Goal: Task Accomplishment & Management: Manage account settings

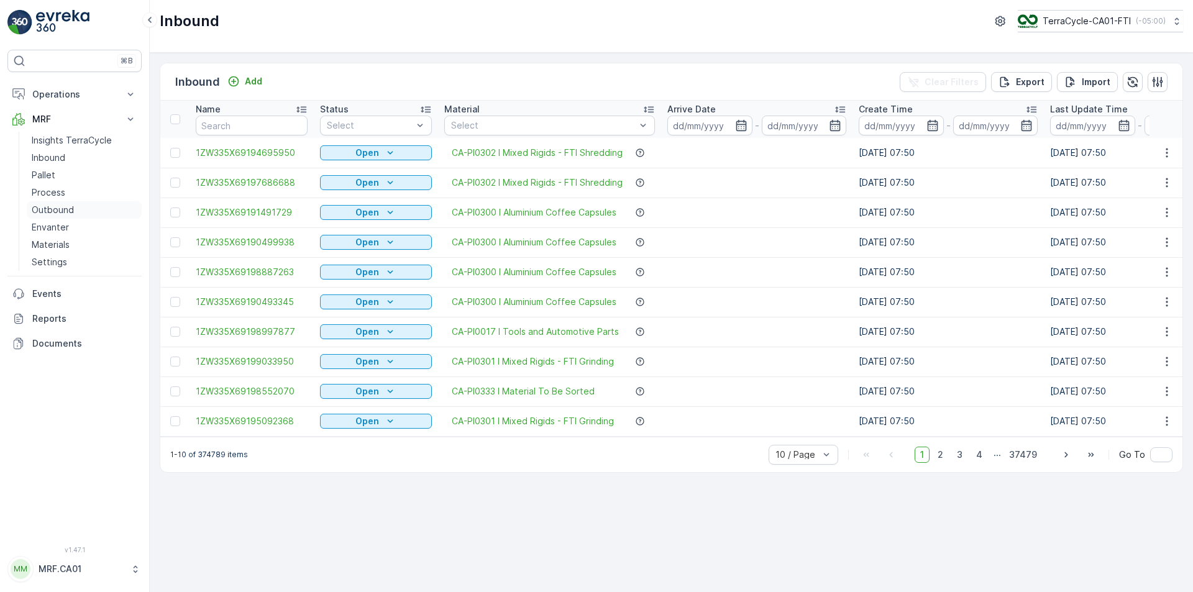
click at [69, 208] on p "Outbound" at bounding box center [53, 210] width 42 height 12
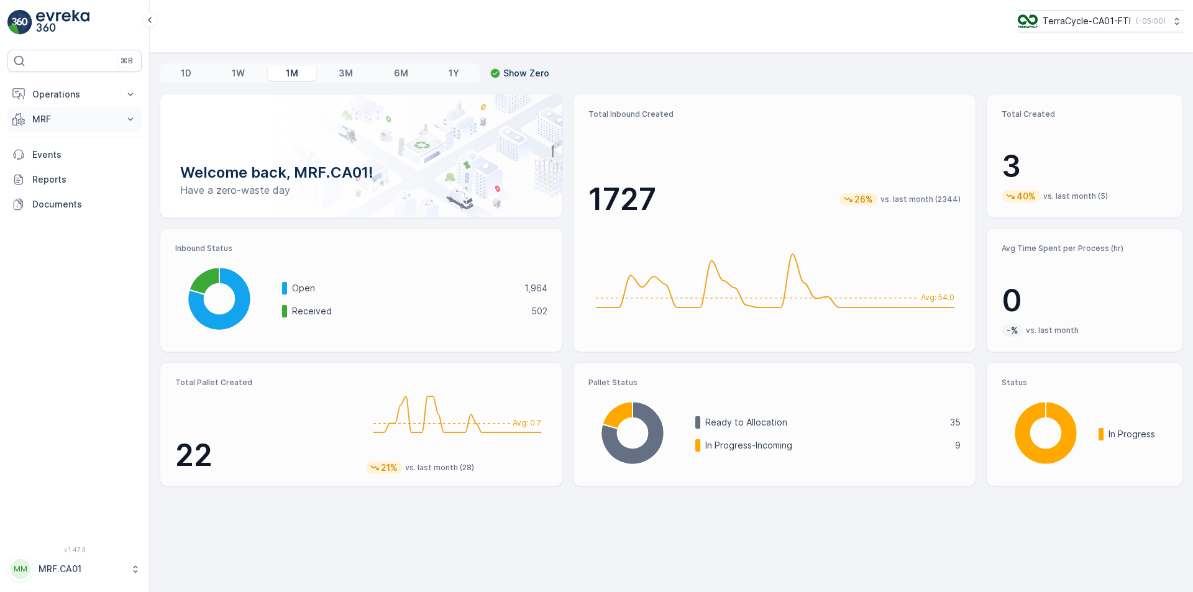
click at [107, 125] on button "MRF" at bounding box center [74, 119] width 134 height 25
click at [66, 206] on p "Outbound" at bounding box center [53, 210] width 42 height 12
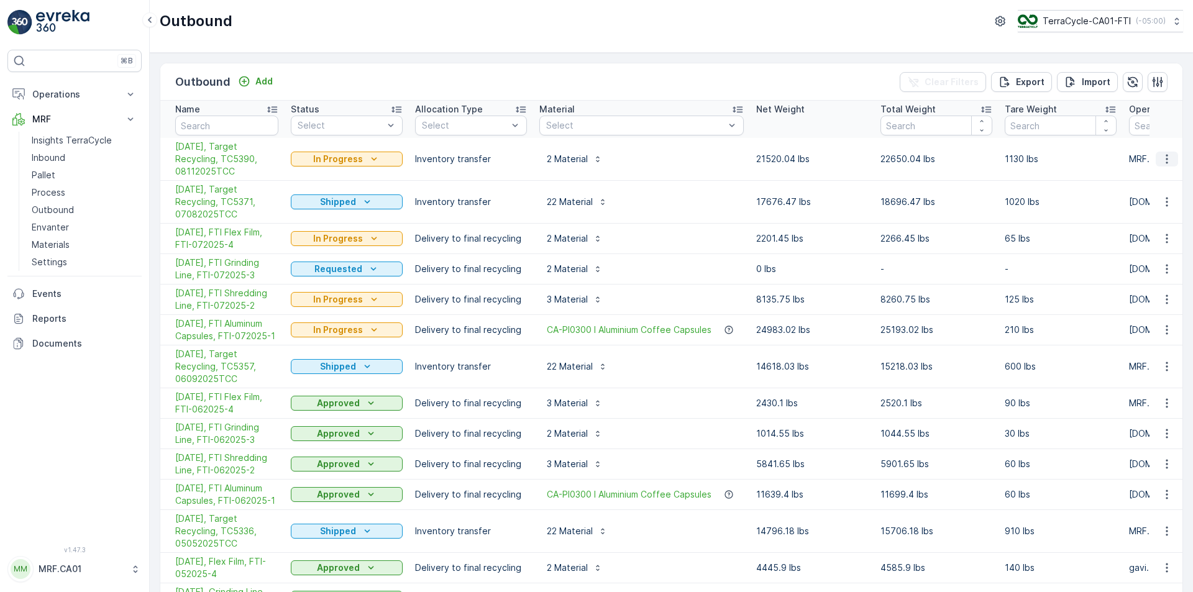
click at [1160, 160] on icon "button" at bounding box center [1166, 159] width 12 height 12
click at [1162, 231] on span "Create Delivery Note" at bounding box center [1144, 230] width 89 height 12
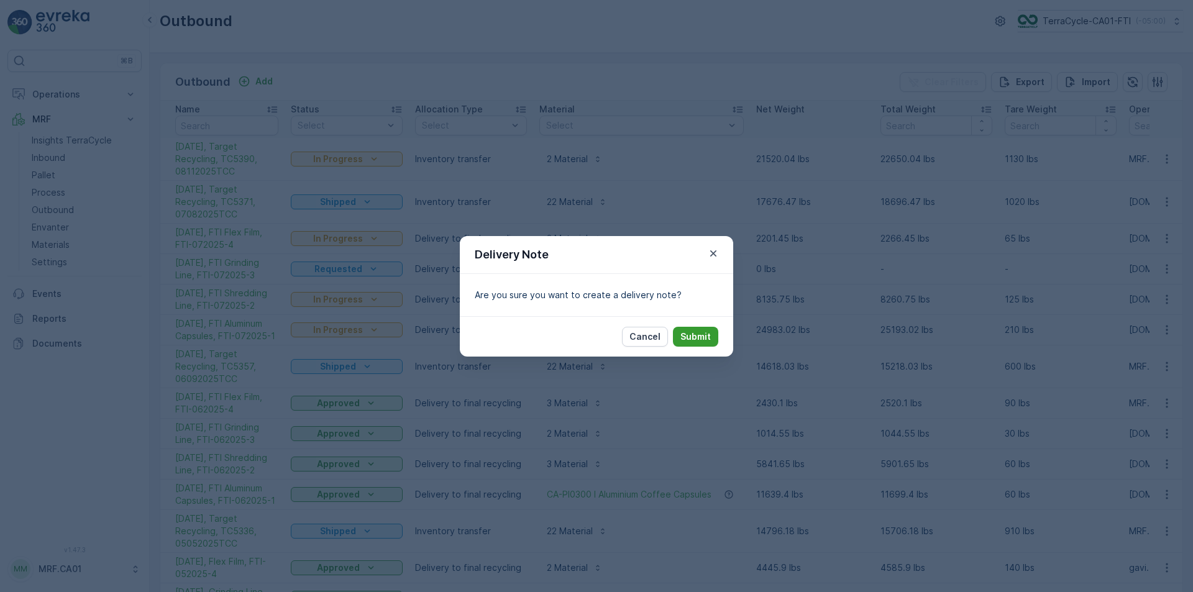
click at [697, 332] on p "Submit" at bounding box center [695, 337] width 30 height 12
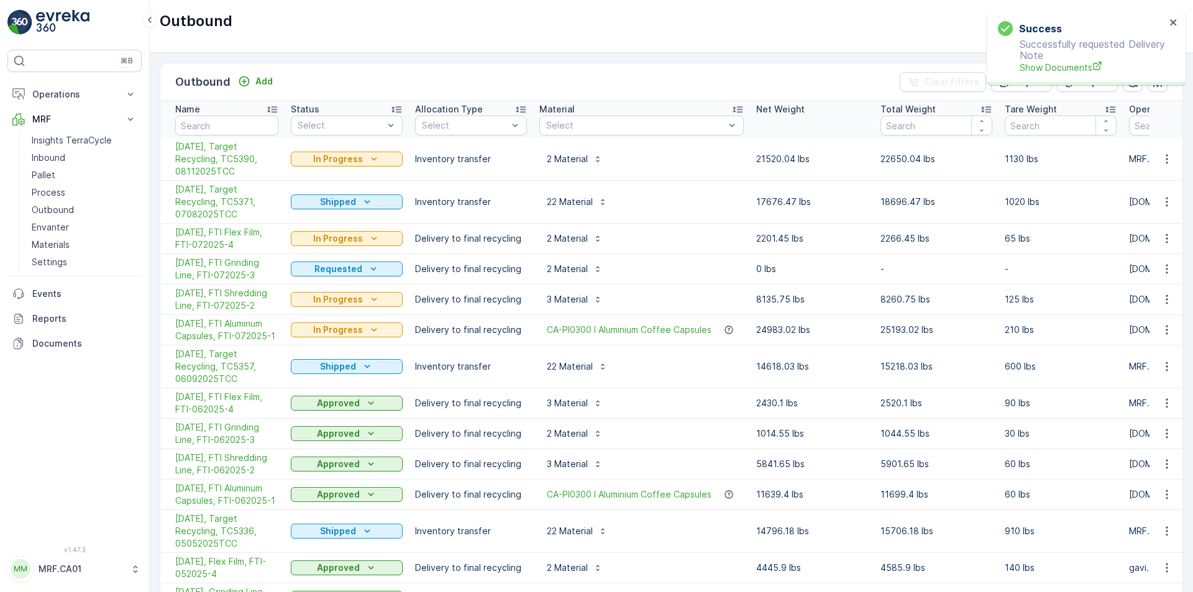
click at [1168, 24] on div "Success Successfully requested Delivery Note Show Documents" at bounding box center [1081, 47] width 175 height 60
click at [1170, 22] on icon "close" at bounding box center [1173, 22] width 9 height 10
click at [1164, 160] on icon "button" at bounding box center [1166, 159] width 12 height 12
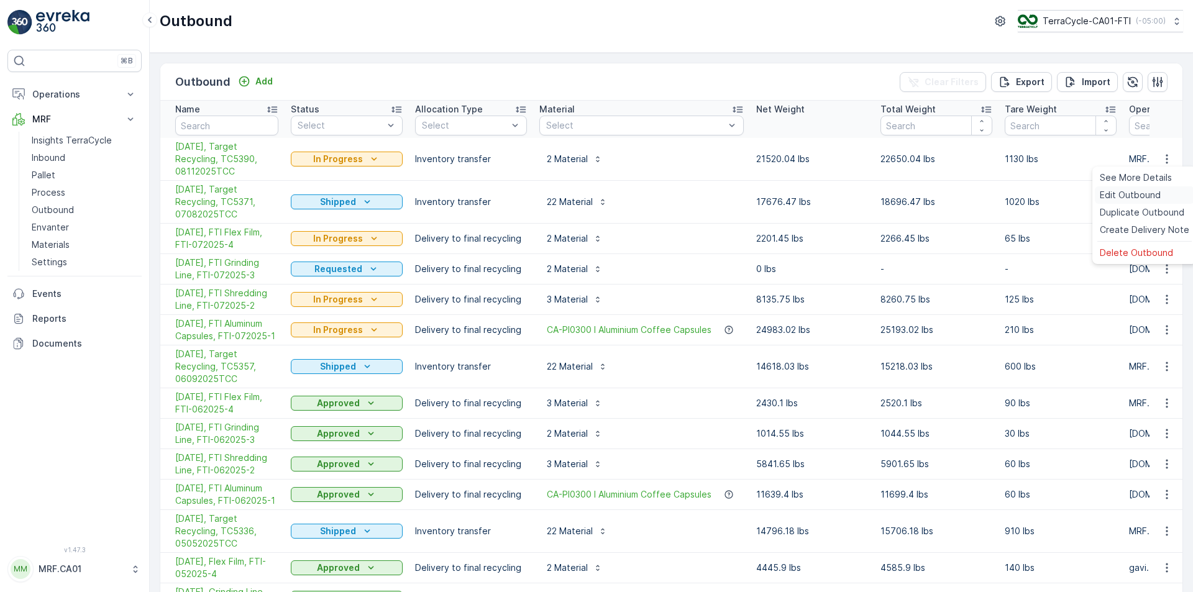
click at [1143, 198] on span "Edit Outbound" at bounding box center [1130, 195] width 61 height 12
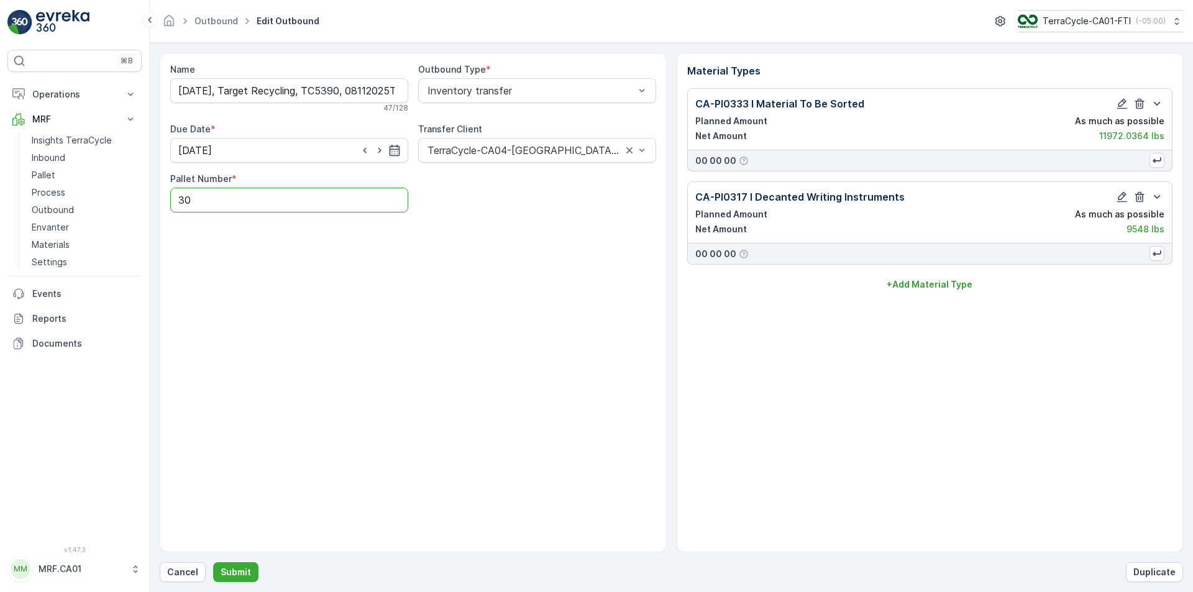
drag, startPoint x: 370, startPoint y: 201, endPoint x: 155, endPoint y: 211, distance: 214.6
click at [160, 209] on div "Name 08/11/25, Target Recycling, TC5390, 08112025TCC 47 / 128 Outbound Type * I…" at bounding box center [413, 302] width 507 height 499
type Number "41"
click at [241, 563] on button "Submit" at bounding box center [235, 572] width 45 height 20
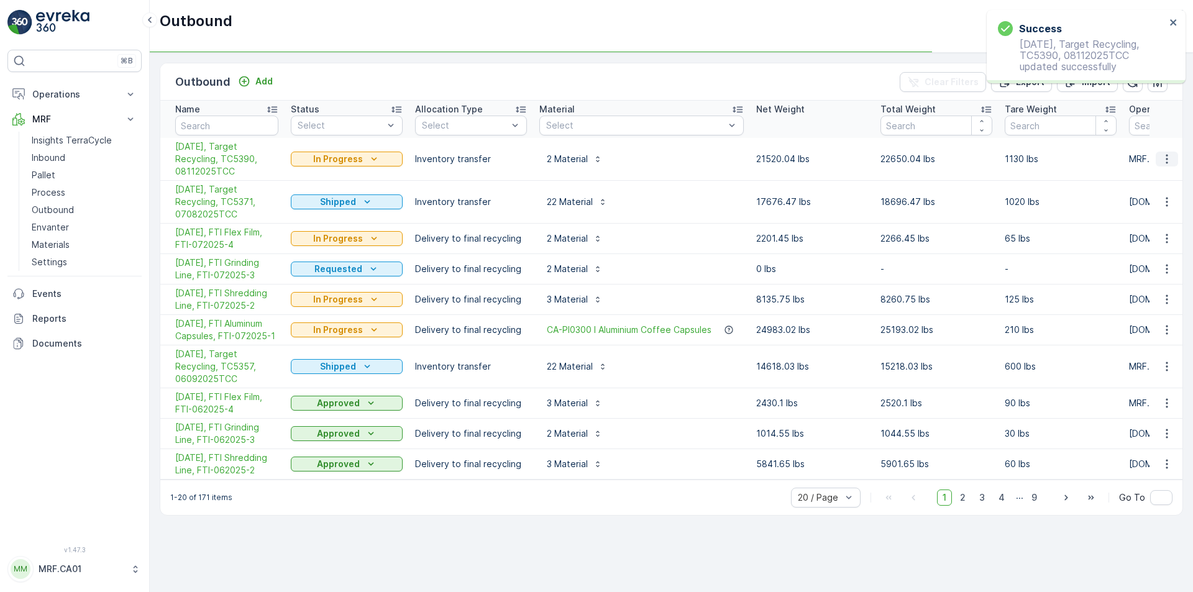
click at [1166, 163] on icon "button" at bounding box center [1166, 159] width 2 height 9
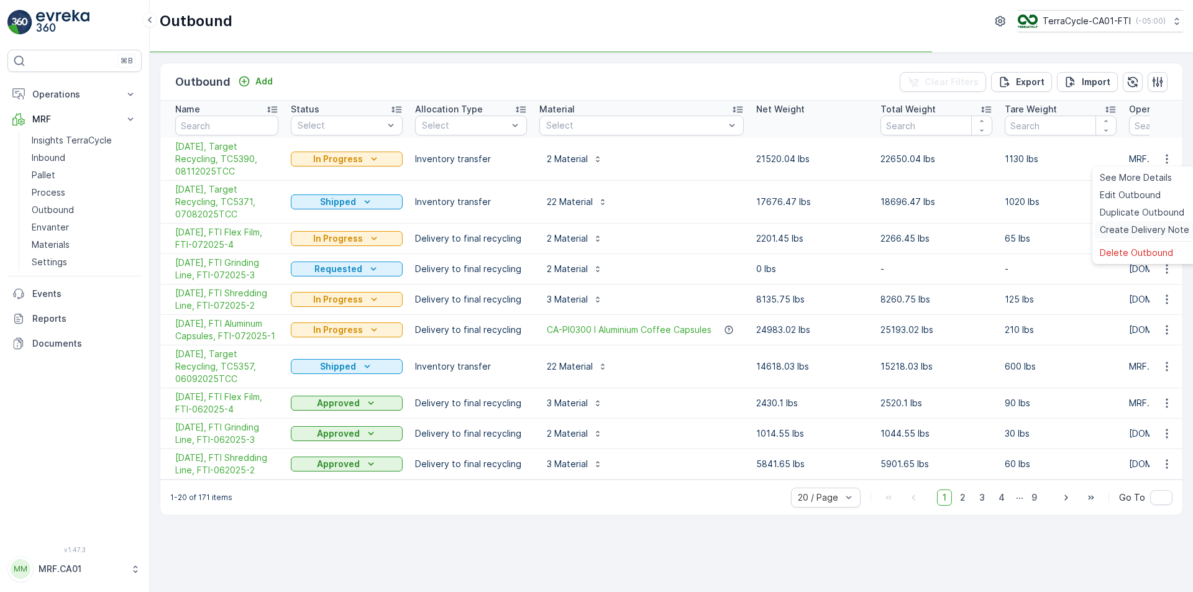
click at [1146, 226] on span "Create Delivery Note" at bounding box center [1144, 230] width 89 height 12
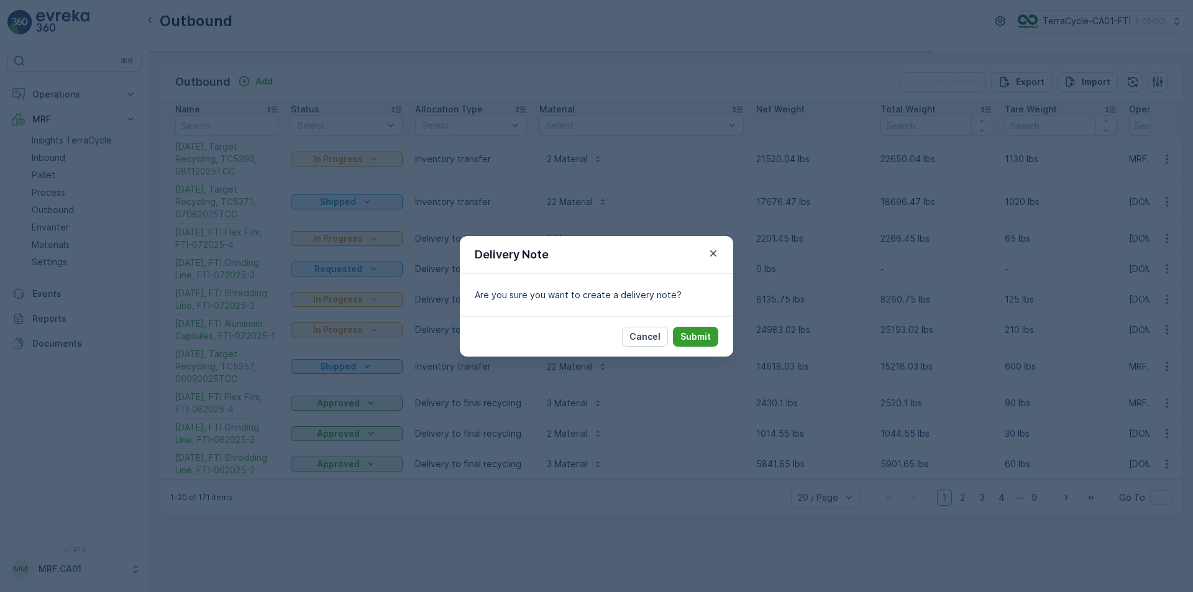
click at [711, 337] on button "Submit" at bounding box center [695, 337] width 45 height 20
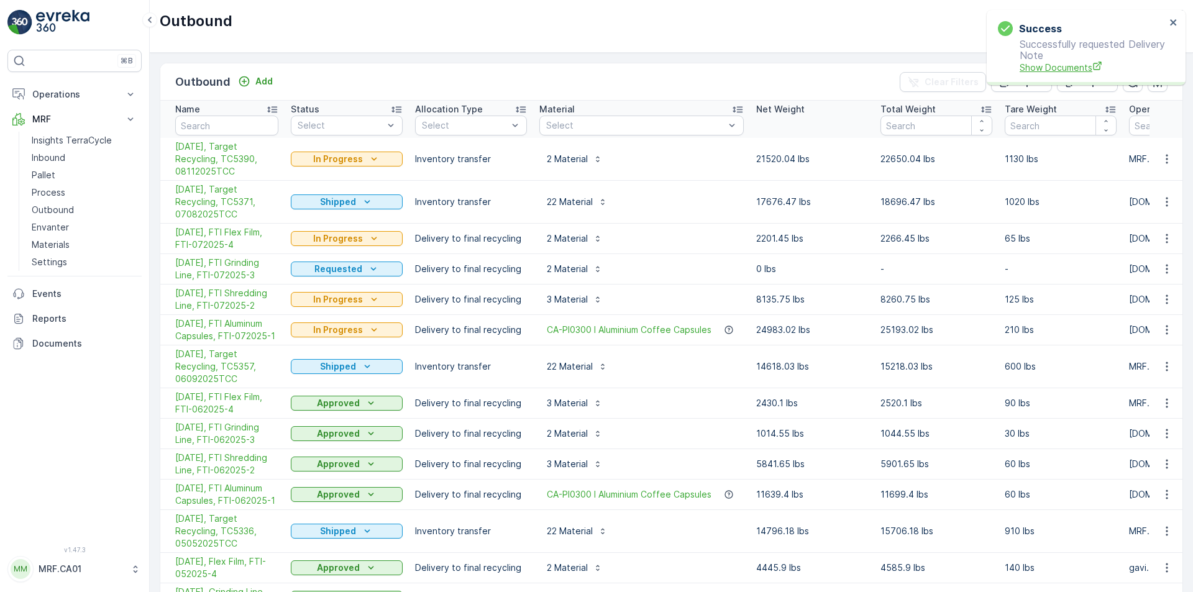
click at [1066, 70] on span "Show Documents" at bounding box center [1092, 67] width 146 height 13
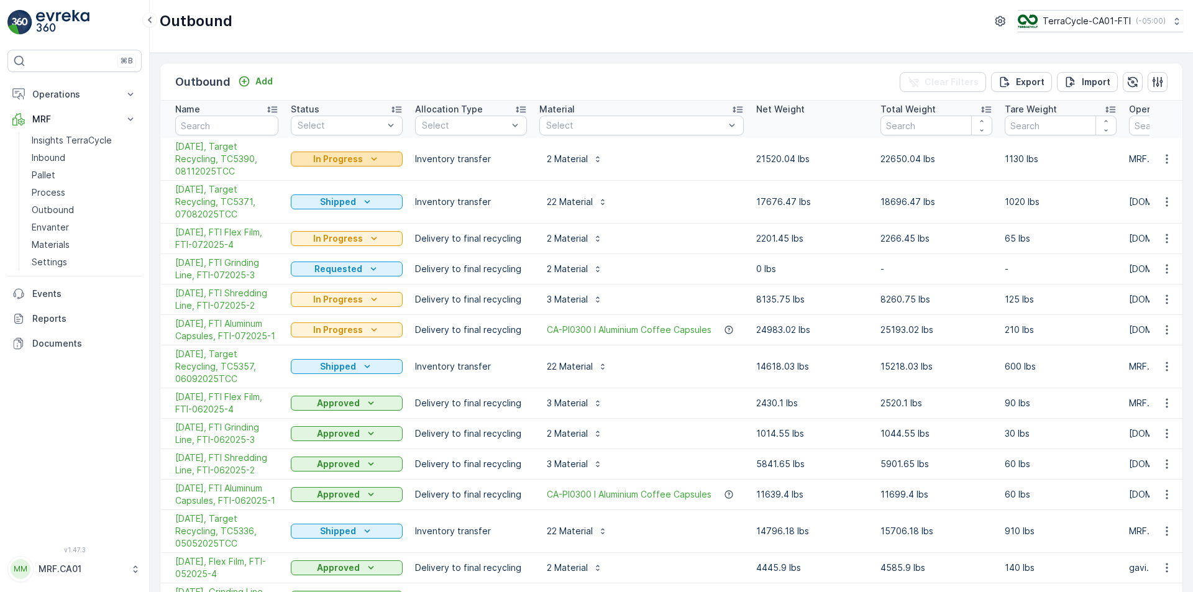
click at [371, 157] on icon "In Progress" at bounding box center [374, 159] width 12 height 12
click at [331, 207] on span "Completed" at bounding box center [321, 212] width 47 height 12
click at [373, 163] on icon "Completed" at bounding box center [373, 159] width 12 height 12
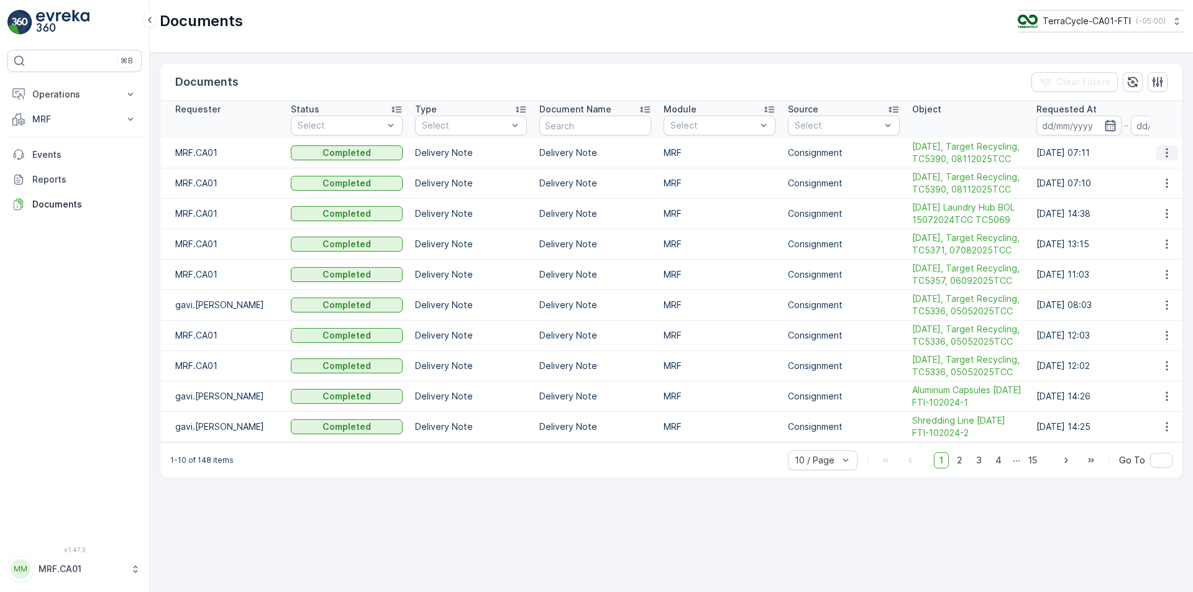
click at [1167, 155] on icon "button" at bounding box center [1166, 153] width 12 height 12
click at [1157, 172] on span "See Details" at bounding box center [1163, 171] width 48 height 12
click at [75, 124] on p "MRF" at bounding box center [74, 119] width 84 height 12
click at [76, 160] on link "Inbound" at bounding box center [84, 157] width 115 height 17
